Goal: Task Accomplishment & Management: Manage account settings

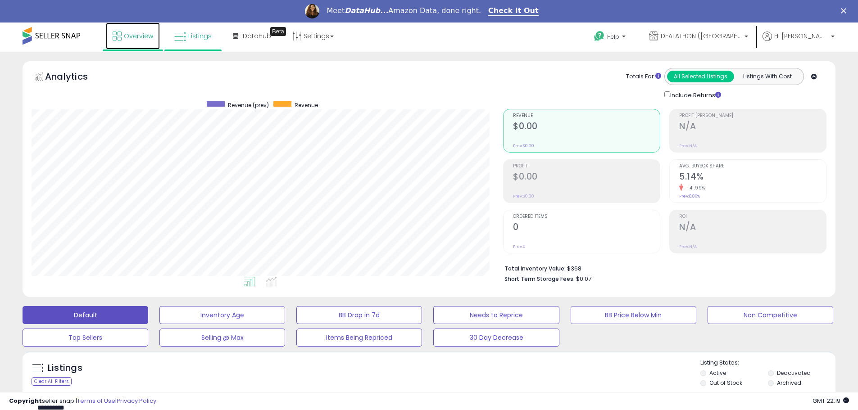
click at [130, 37] on span "Overview" at bounding box center [138, 36] width 29 height 9
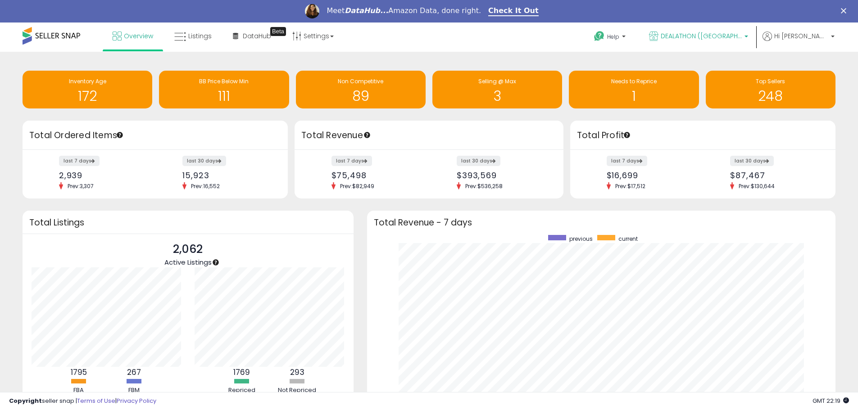
click at [719, 36] on span "DEALATHON ([GEOGRAPHIC_DATA])" at bounding box center [701, 36] width 81 height 9
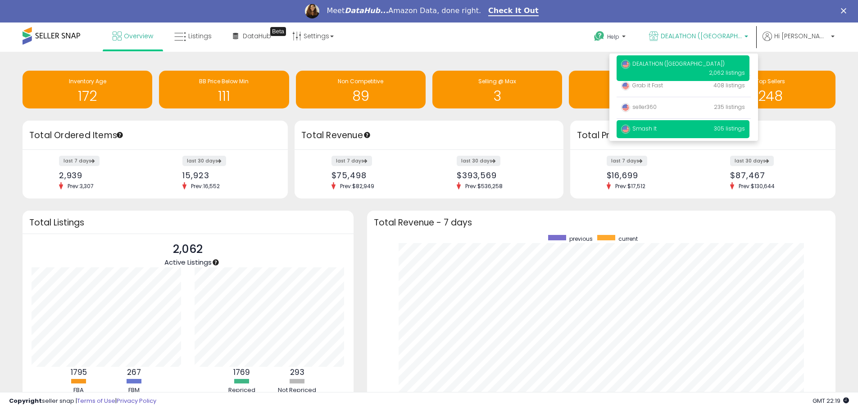
click at [657, 125] on span "Smash It" at bounding box center [639, 129] width 36 height 8
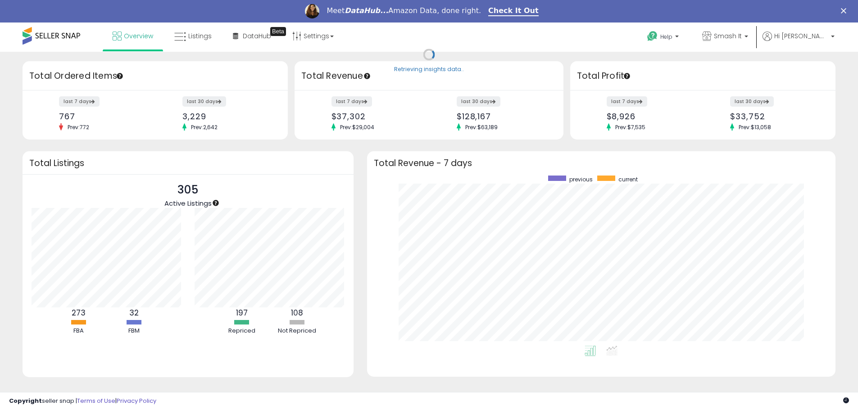
scroll to position [170, 451]
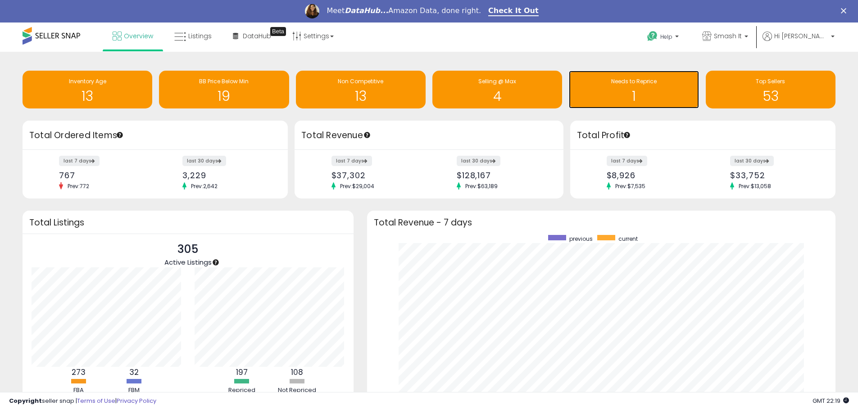
click at [643, 90] on h1 "1" at bounding box center [634, 96] width 121 height 15
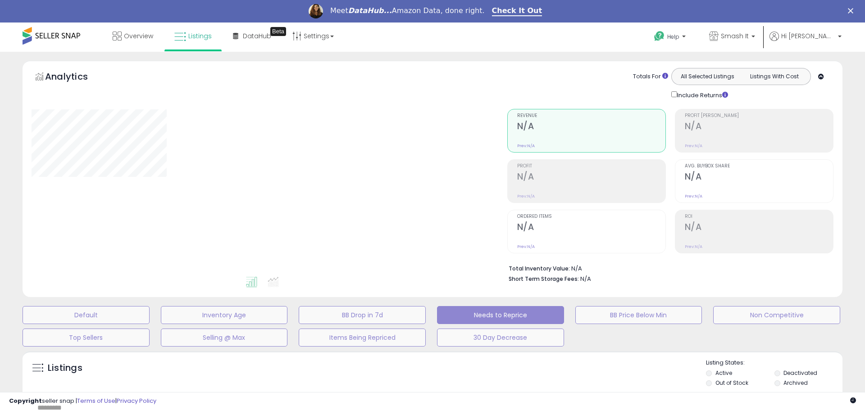
select select "**"
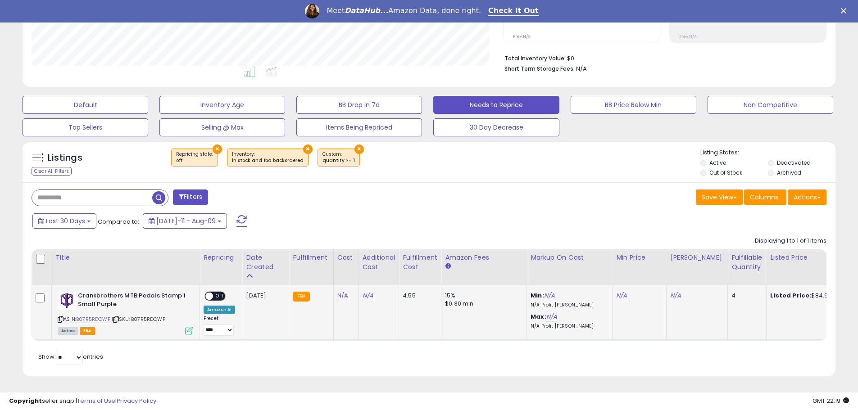
scroll to position [185, 472]
click at [60, 317] on icon at bounding box center [61, 319] width 6 height 5
click at [341, 292] on link "N/A" at bounding box center [342, 296] width 11 height 9
type input "*****"
click button "submit" at bounding box center [366, 273] width 15 height 14
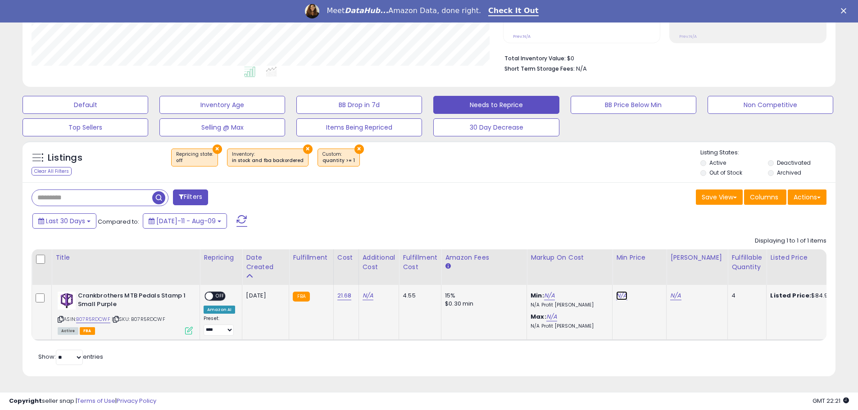
click at [620, 292] on link "N/A" at bounding box center [621, 296] width 11 height 9
type input "*****"
click button "submit" at bounding box center [645, 273] width 15 height 14
click at [670, 292] on link "N/A" at bounding box center [675, 296] width 11 height 9
type input "*****"
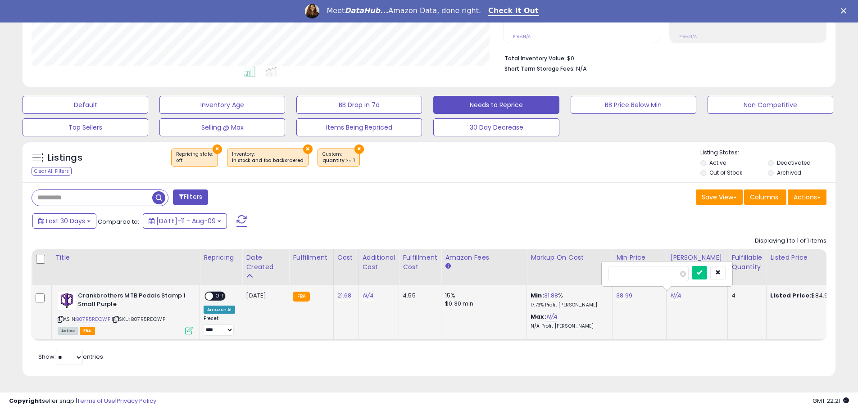
click button "submit" at bounding box center [699, 273] width 15 height 14
click at [219, 293] on span "OFF" at bounding box center [220, 297] width 14 height 8
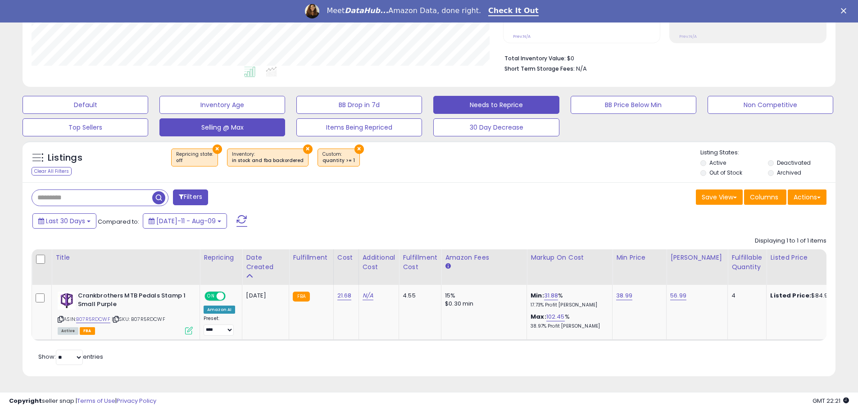
scroll to position [0, 0]
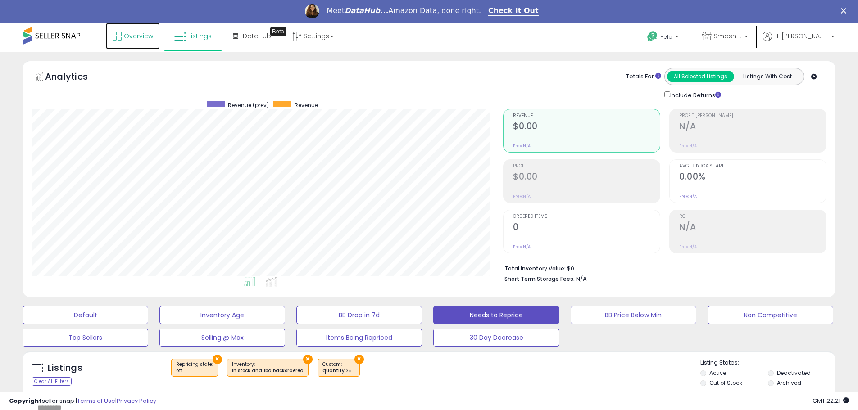
drag, startPoint x: 143, startPoint y: 46, endPoint x: 127, endPoint y: 58, distance: 20.5
click at [143, 45] on link "Overview" at bounding box center [133, 36] width 54 height 27
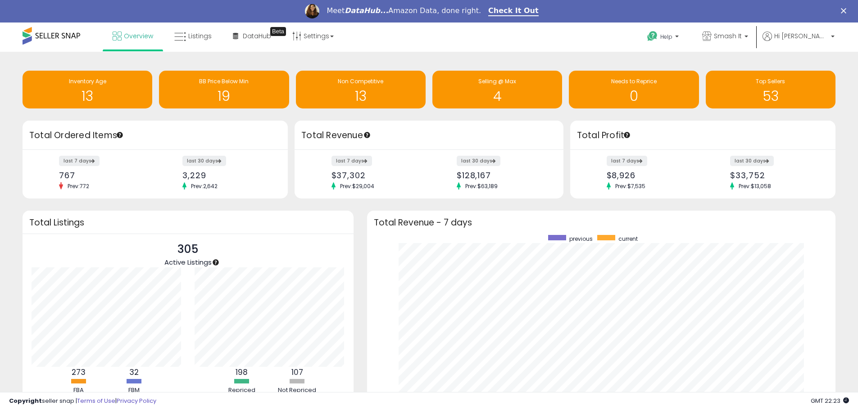
click at [385, 12] on icon "DataHub..." at bounding box center [367, 10] width 44 height 9
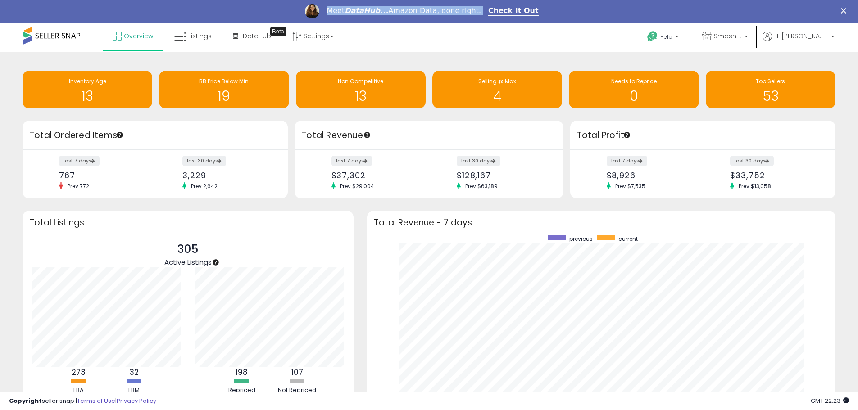
click at [385, 12] on icon "DataHub..." at bounding box center [367, 10] width 44 height 9
click at [734, 30] on link "Smash It" at bounding box center [725, 37] width 59 height 29
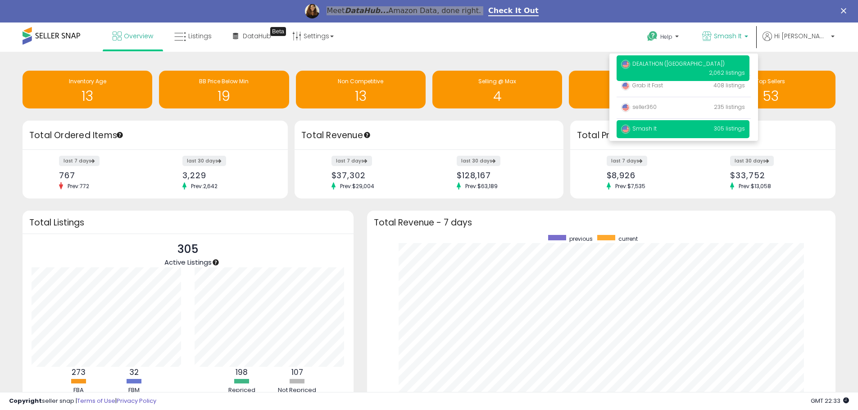
click at [667, 63] on span "DEALATHON ([GEOGRAPHIC_DATA])" at bounding box center [673, 64] width 104 height 8
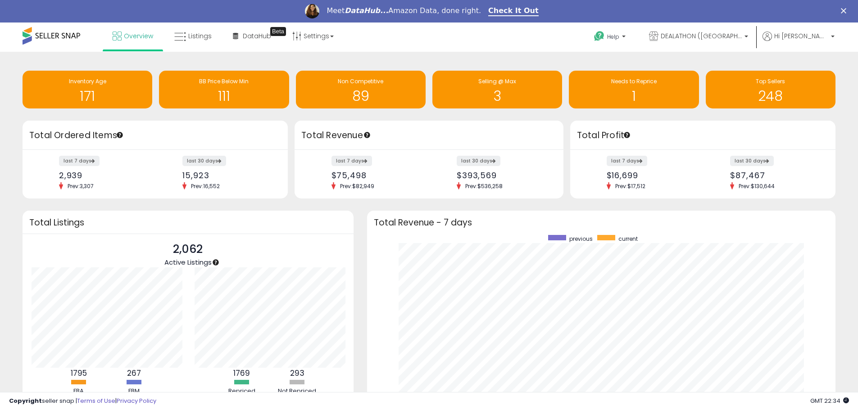
scroll to position [170, 451]
